Goal: Task Accomplishment & Management: Use online tool/utility

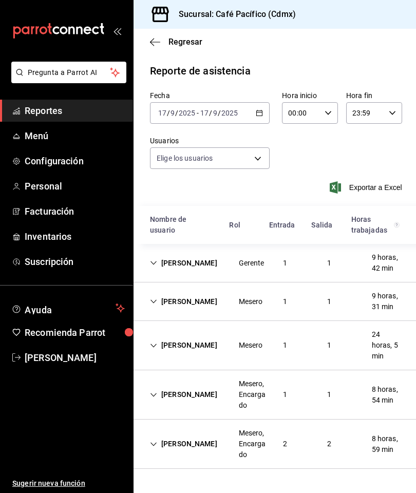
type input "6ceed72a-2b99-4d81-bbcf-732949b6af15,33666765-43e0-483b-8a80-16ce1f2b50a6,43687…"
click at [93, 116] on span "Reportes" at bounding box center [75, 111] width 100 height 14
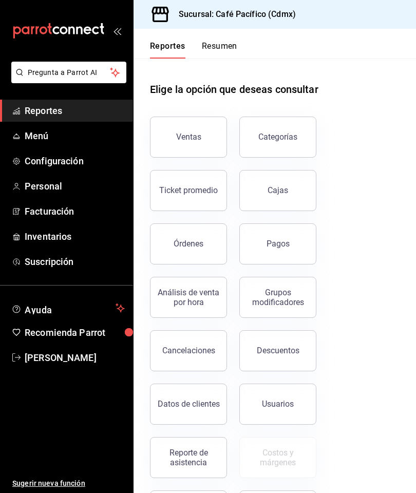
click at [195, 149] on button "Ventas" at bounding box center [188, 137] width 77 height 41
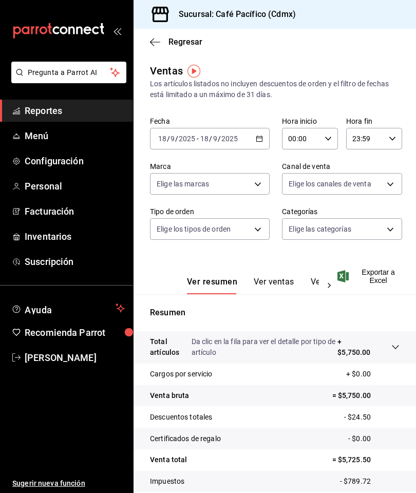
click at [250, 146] on div "[DATE] [DATE] - [DATE] [DATE]" at bounding box center [210, 139] width 120 height 22
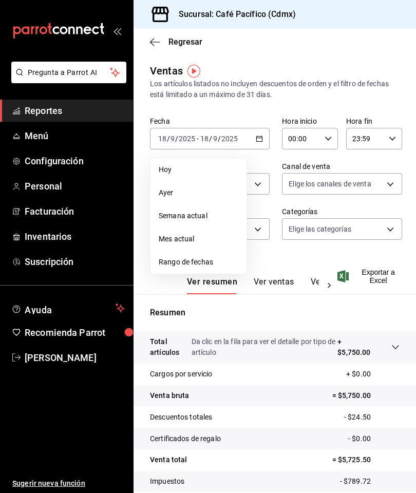
click at [207, 175] on span "Hoy" at bounding box center [199, 169] width 80 height 11
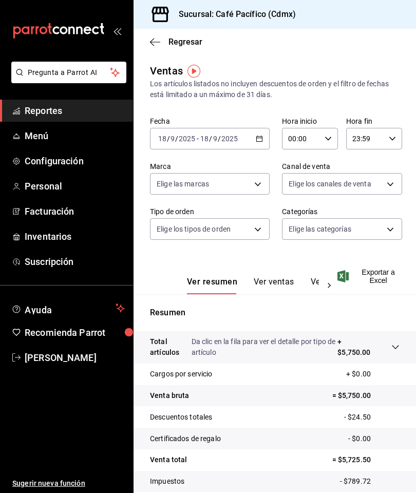
click at [89, 115] on span "Reportes" at bounding box center [75, 111] width 100 height 14
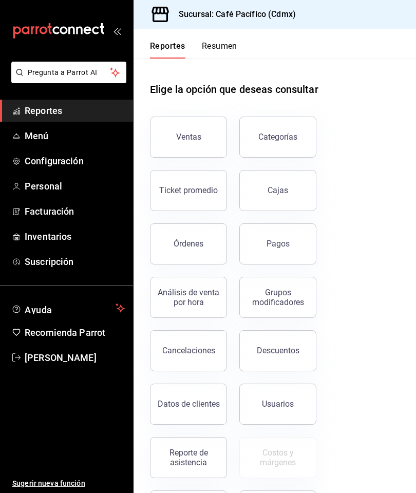
click at [278, 253] on button "Pagos" at bounding box center [277, 243] width 77 height 41
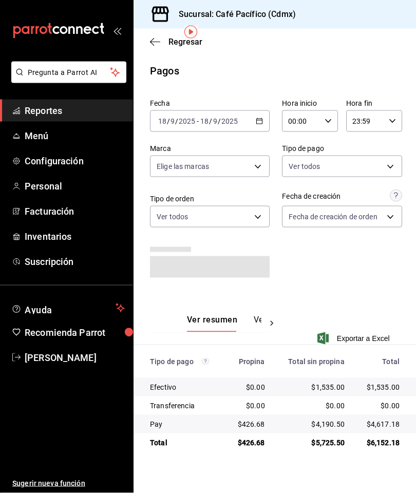
scroll to position [41, 0]
click at [90, 114] on span "Reportes" at bounding box center [75, 111] width 100 height 14
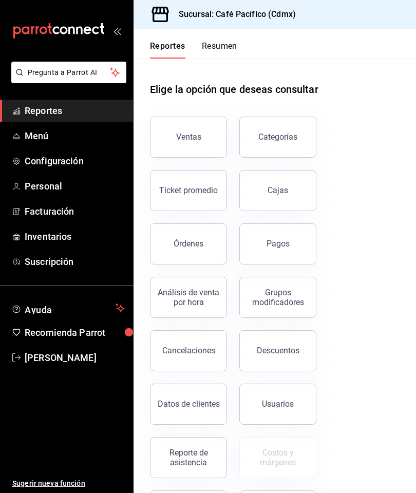
click at [185, 117] on button "Ventas" at bounding box center [188, 137] width 77 height 41
